Goal: Task Accomplishment & Management: Manage account settings

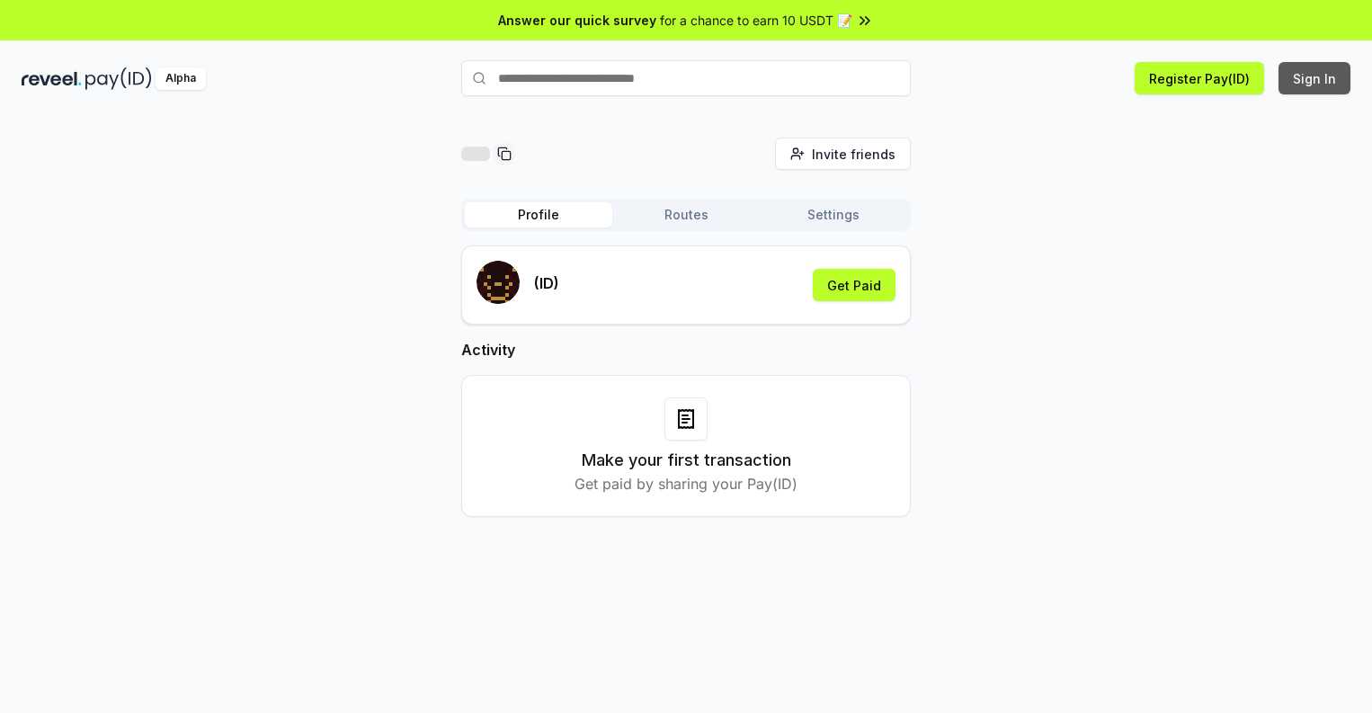
click at [1315, 78] on button "Sign In" at bounding box center [1315, 78] width 72 height 32
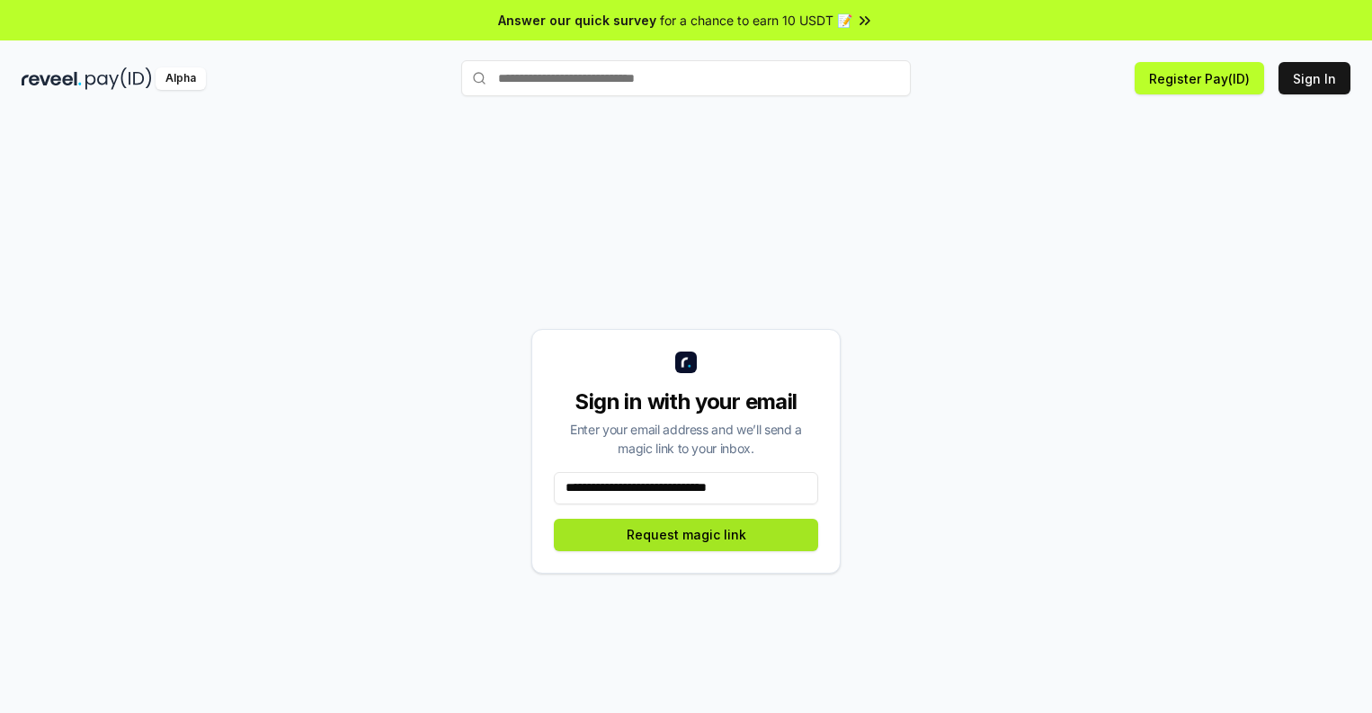
type input "**********"
click at [686, 534] on button "Request magic link" at bounding box center [686, 535] width 264 height 32
